Goal: Task Accomplishment & Management: Manage account settings

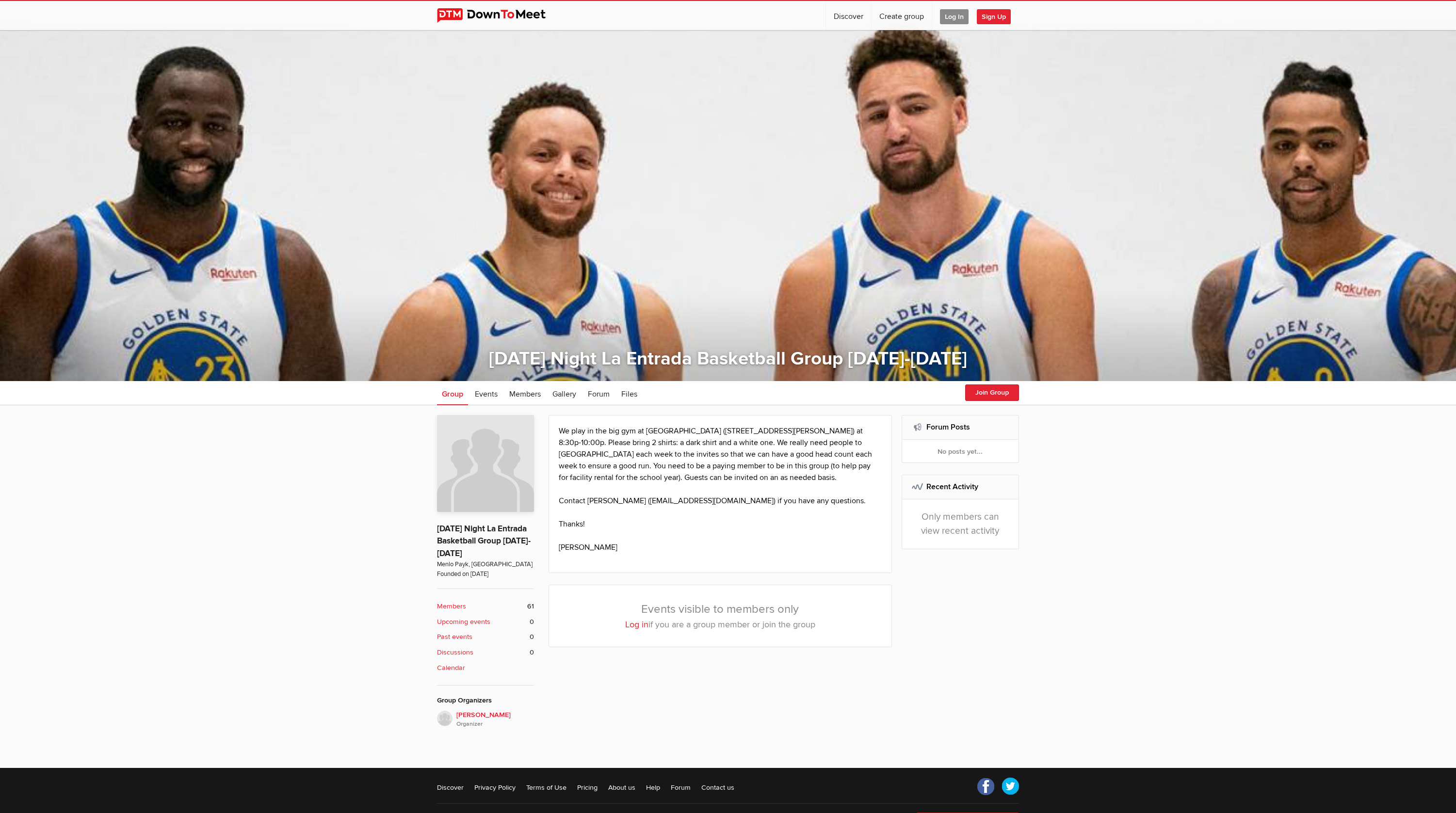
scroll to position [50, 0]
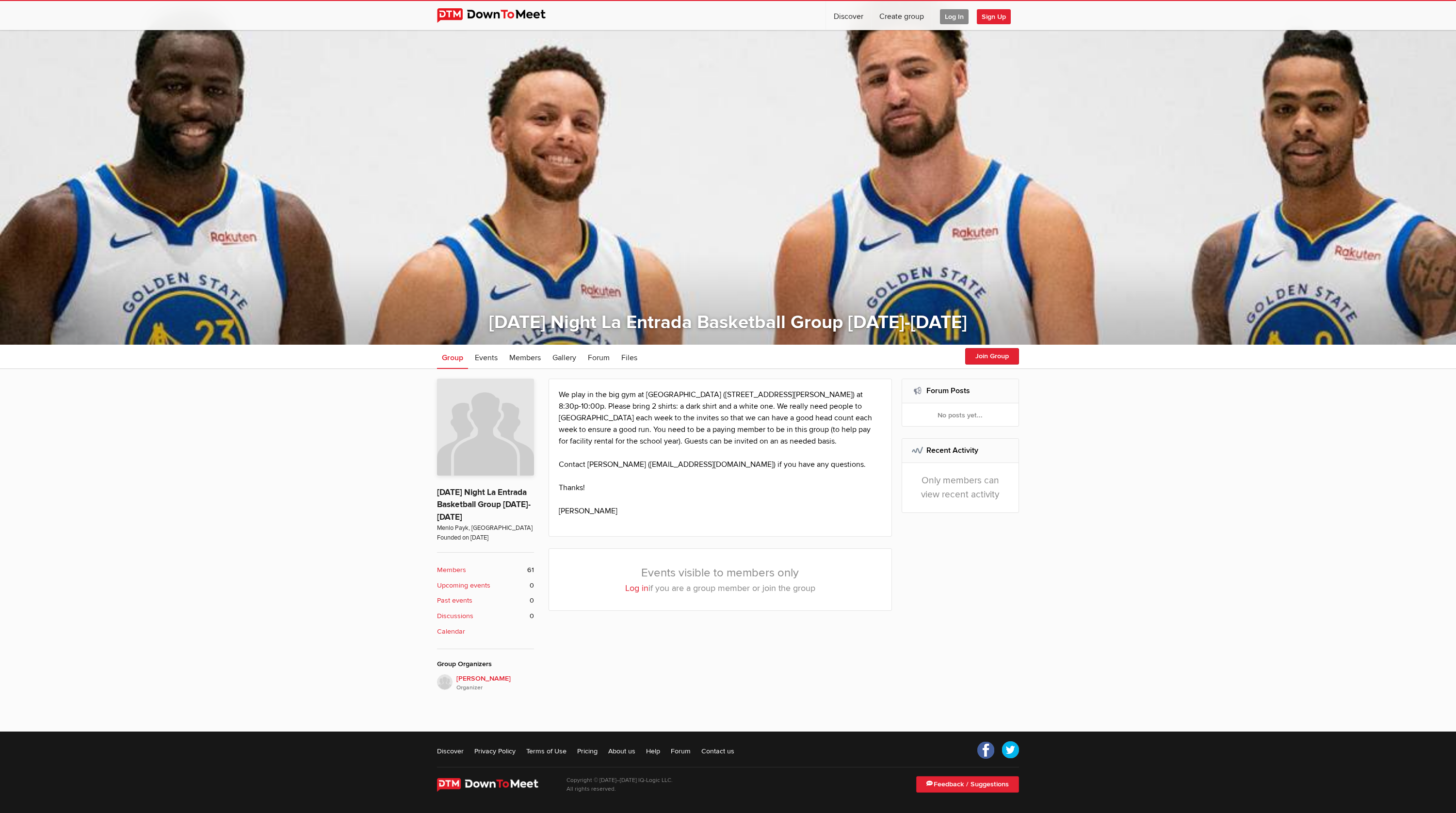
click at [630, 587] on link "Log in" at bounding box center [636, 588] width 23 height 11
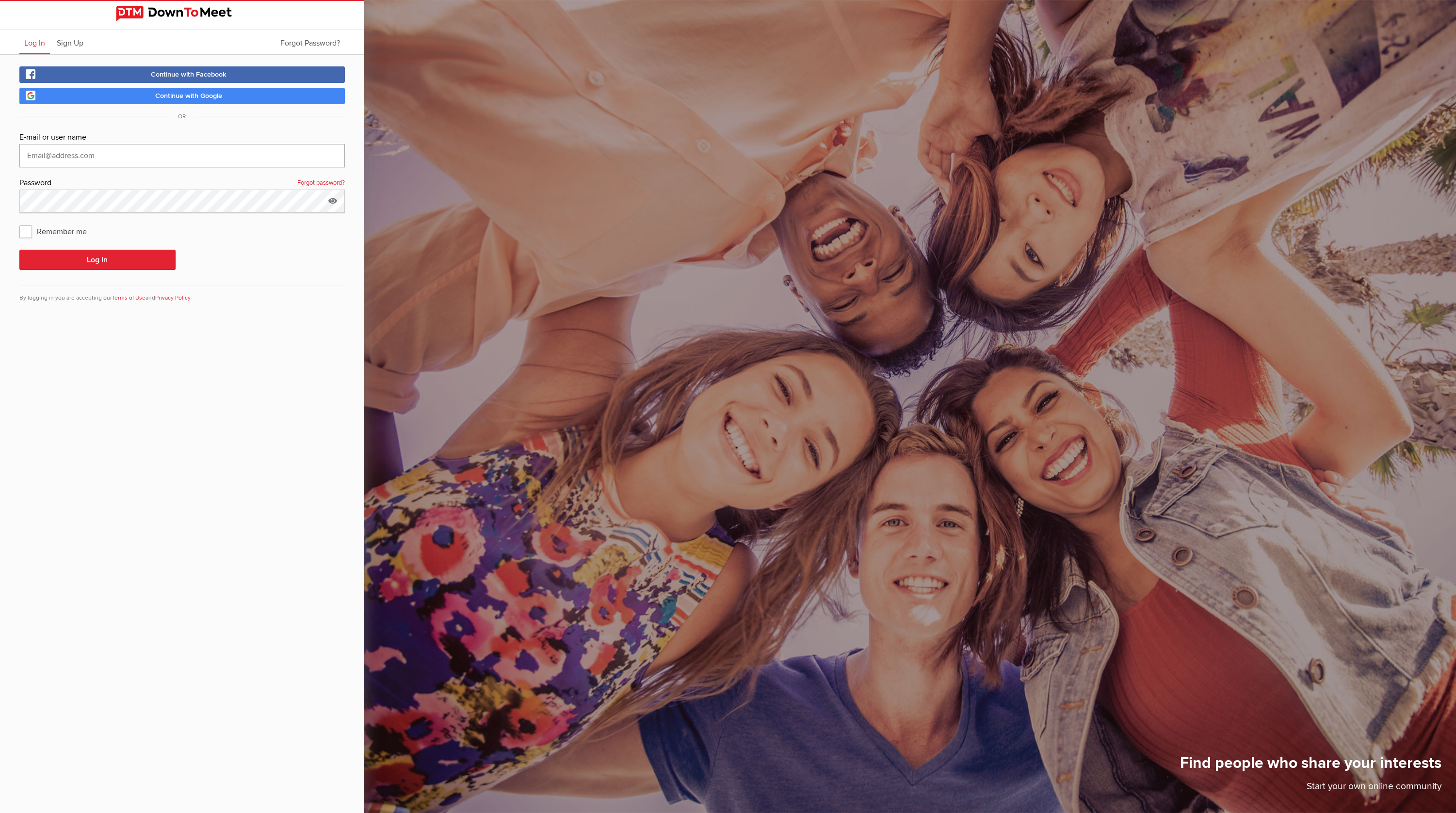
click at [115, 164] on input "text" at bounding box center [182, 155] width 326 height 23
type input "[EMAIL_ADDRESS][DOMAIN_NAME]"
click at [97, 253] on button "Log In" at bounding box center [97, 260] width 156 height 20
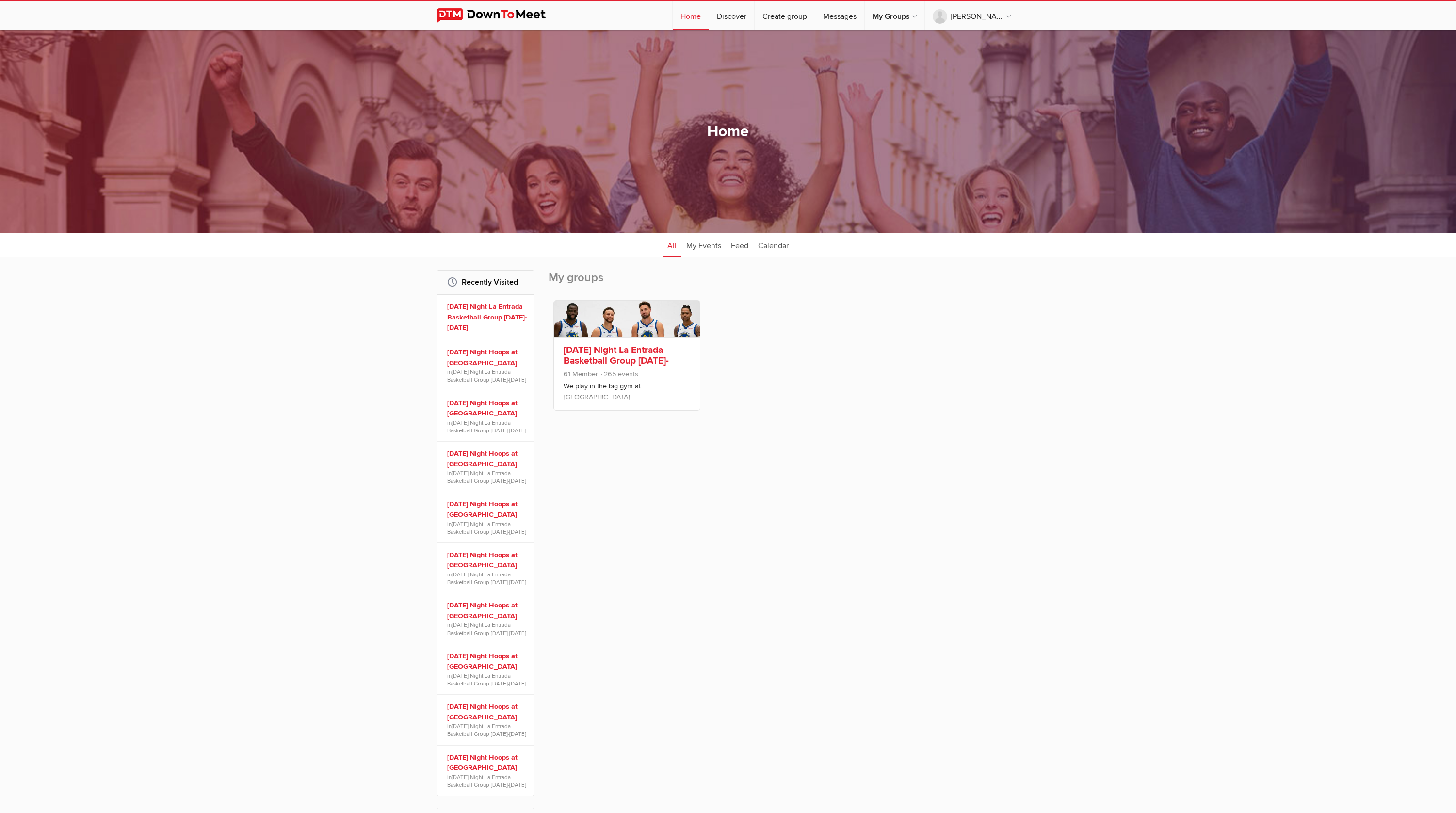
click at [627, 340] on div "[DATE] Night La Entrada Basketball Group [DATE]-[DATE] 61 Member 265 events We …" at bounding box center [627, 373] width 146 height 73
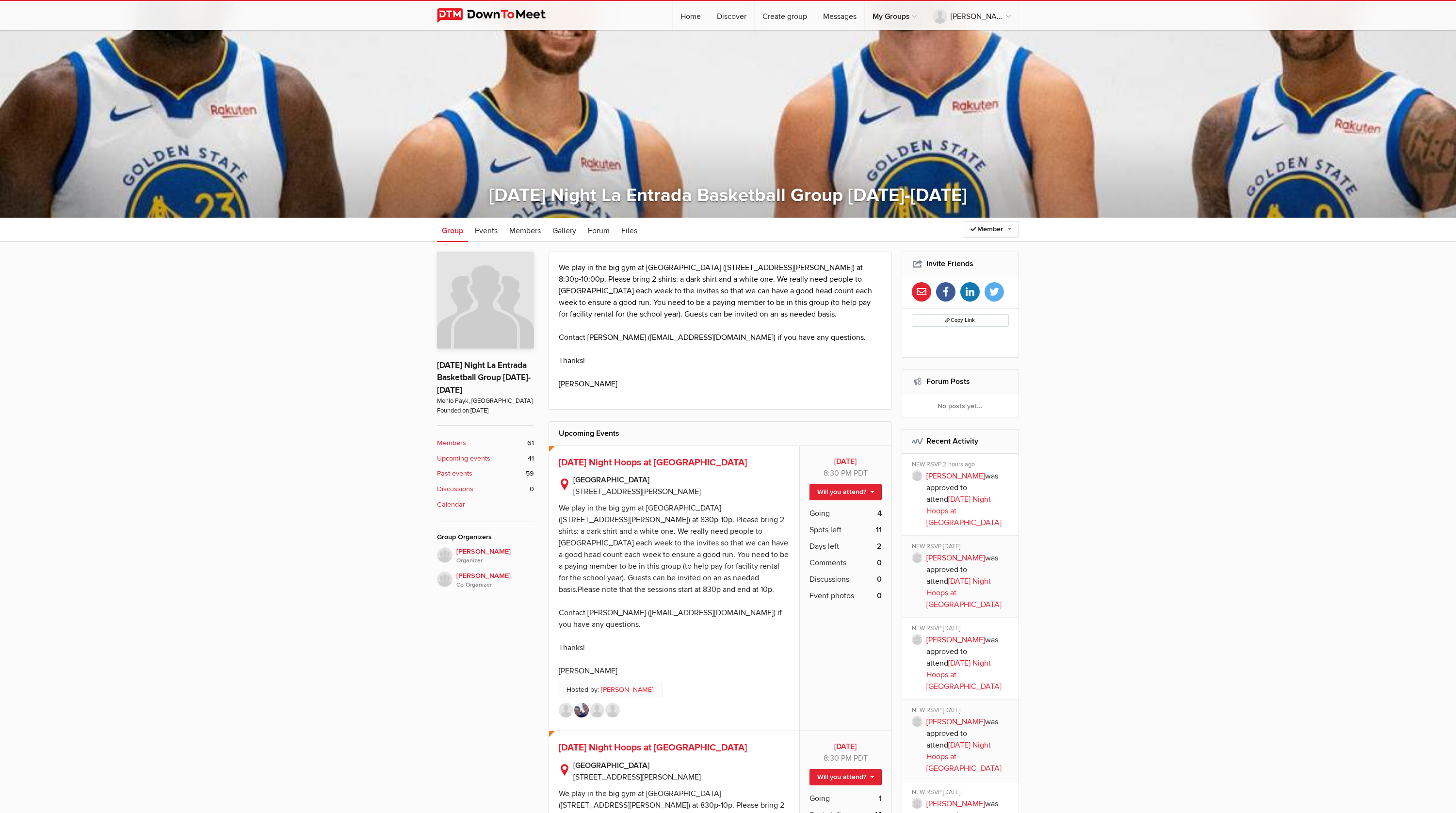
scroll to position [177, 0]
click at [857, 487] on link "Will you attend?" at bounding box center [846, 491] width 72 height 16
click at [836, 508] on link "I'm going" at bounding box center [838, 512] width 87 height 15
